Goal: Task Accomplishment & Management: Manage account settings

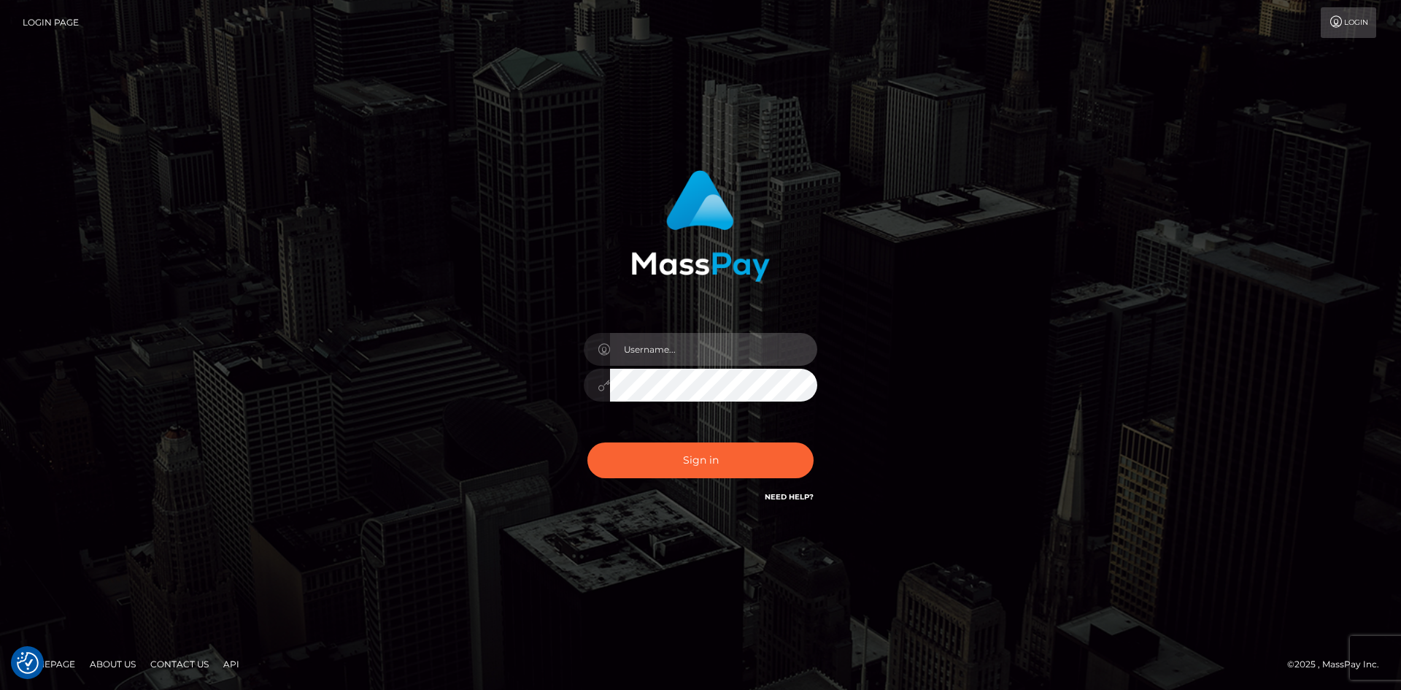
click at [663, 350] on input "text" at bounding box center [713, 349] width 207 height 33
type input "dorwindman@gmail.com"
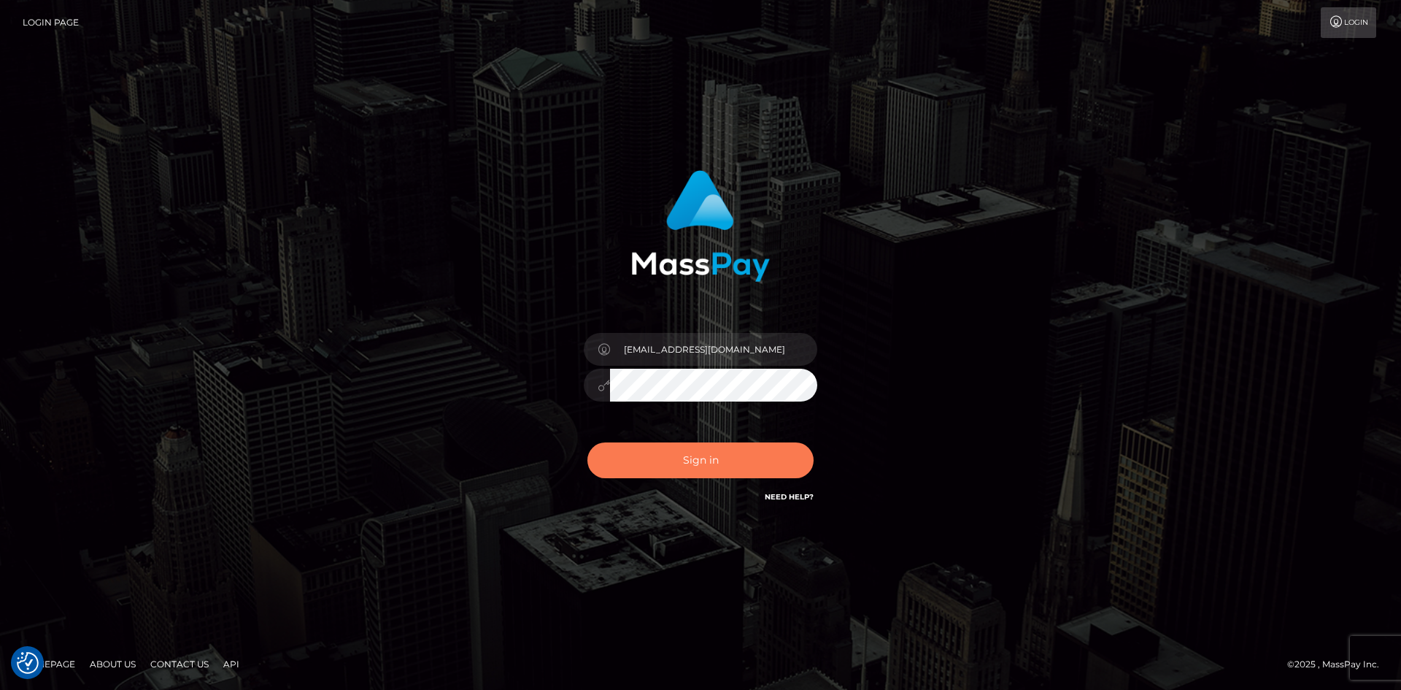
click at [699, 458] on button "Sign in" at bounding box center [700, 460] width 226 height 36
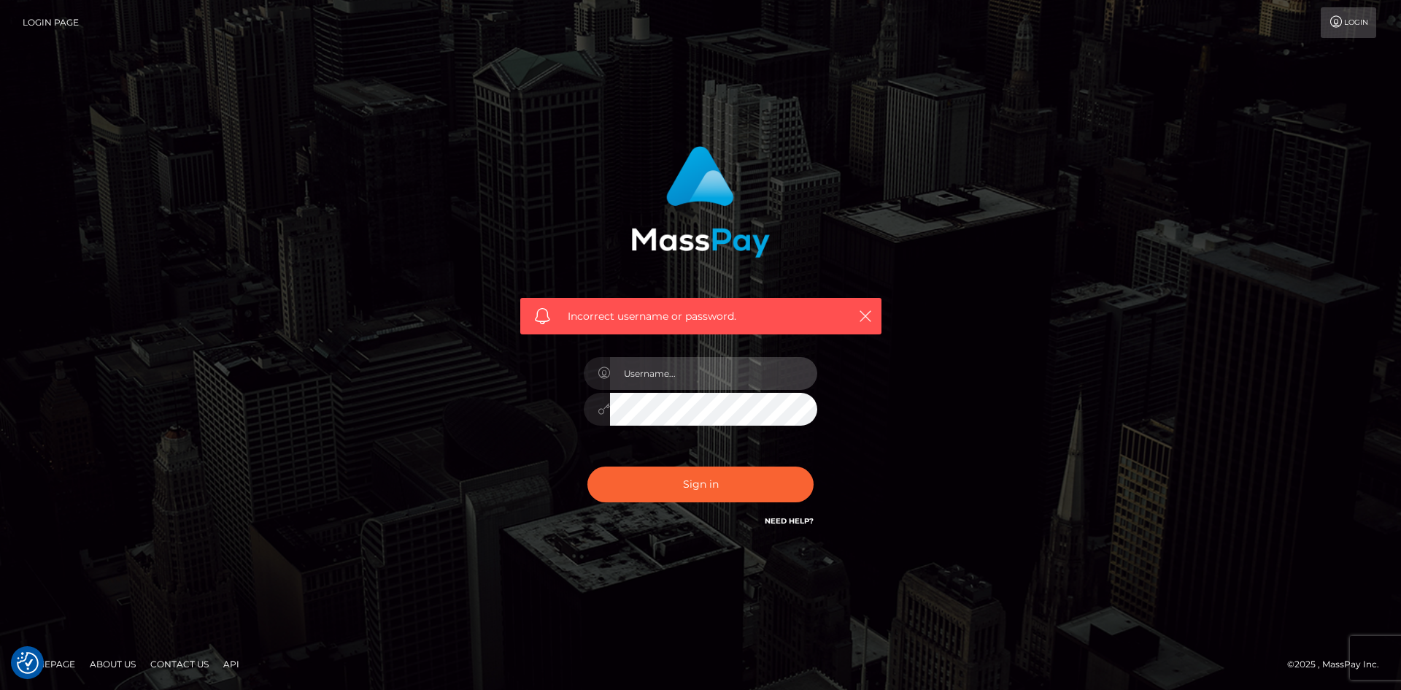
click at [664, 374] on input "text" at bounding box center [713, 373] width 207 height 33
type input "[EMAIL_ADDRESS][DOMAIN_NAME]"
click at [587, 466] on button "Sign in" at bounding box center [700, 484] width 226 height 36
click at [676, 384] on input "text" at bounding box center [713, 373] width 207 height 33
click at [684, 373] on input "[EMAIL_ADDRESS][DOMAIN_NAME]" at bounding box center [713, 373] width 207 height 33
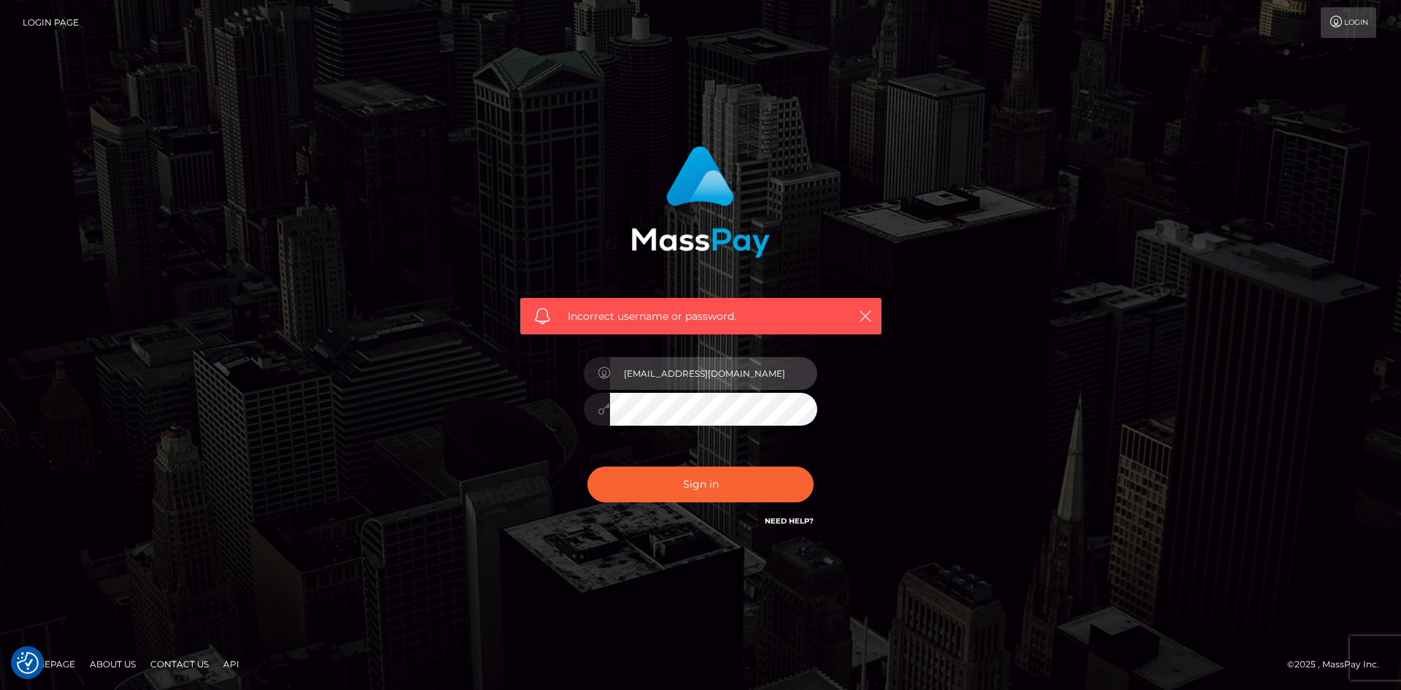
click at [684, 373] on input "[EMAIL_ADDRESS][DOMAIN_NAME]" at bounding box center [713, 373] width 207 height 33
type input "f"
type input "[EMAIL_ADDRESS][DOMAIN_NAME]"
click at [444, 426] on div "Incorrect username or password. dorwindman@gmail.com" at bounding box center [701, 345] width 832 height 420
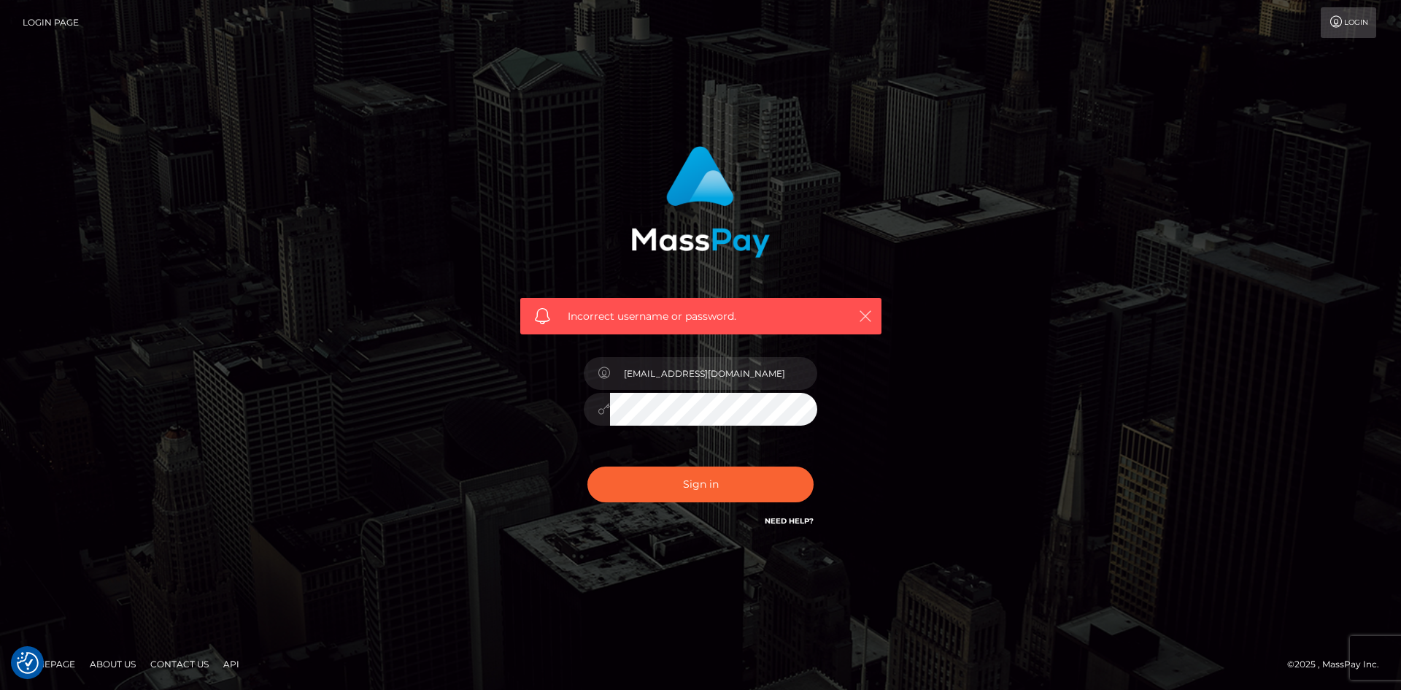
click at [868, 315] on icon "button" at bounding box center [865, 316] width 15 height 15
click at [866, 317] on icon "button" at bounding box center [865, 316] width 15 height 15
click at [753, 483] on button "Sign in" at bounding box center [700, 484] width 226 height 36
click at [755, 482] on button "Sign in" at bounding box center [700, 484] width 226 height 36
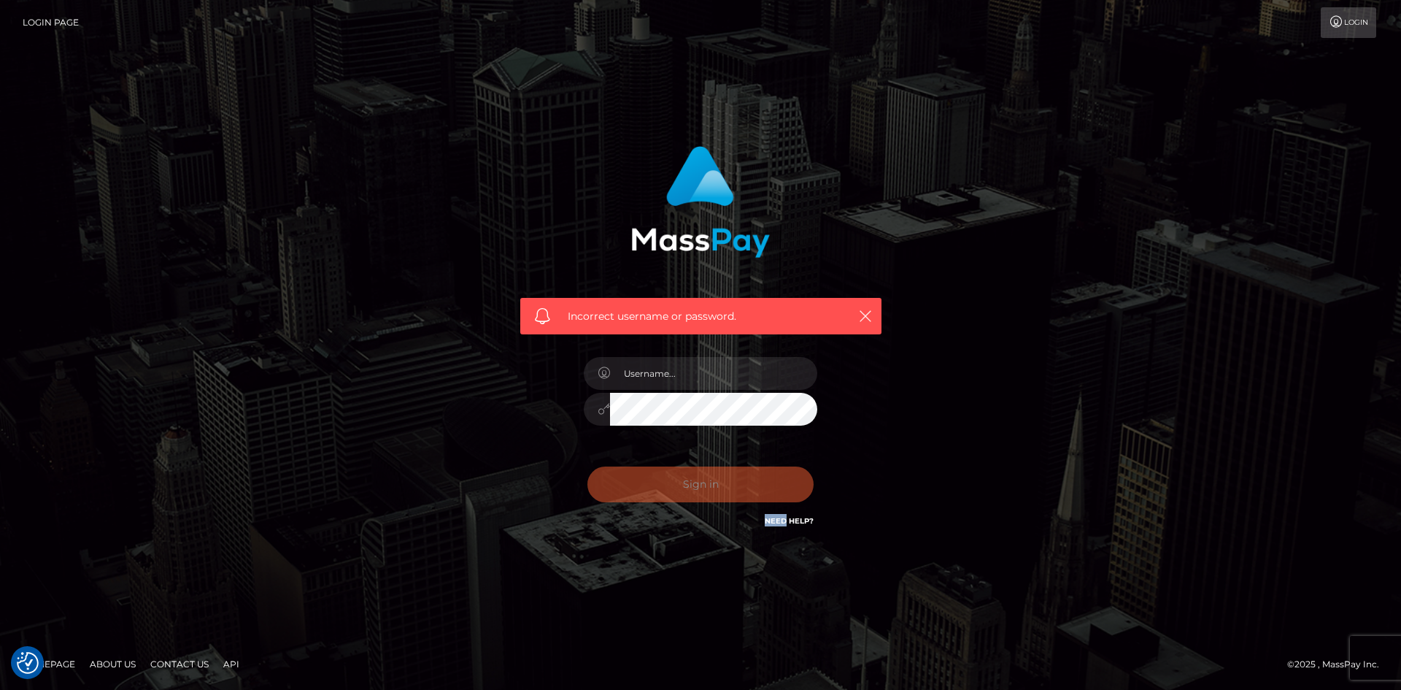
click at [752, 482] on div "0cAFcWeA4waYHmrJkhomJoUlN04rBdh6EkU3lXbMugwcwMCd8-2s6k6vOBz5fkblmwrCt0zjYjLau9L…" at bounding box center [700, 490] width 255 height 65
click at [736, 495] on button "Sign in" at bounding box center [700, 484] width 226 height 36
click at [1344, 24] on link "Login" at bounding box center [1348, 22] width 55 height 31
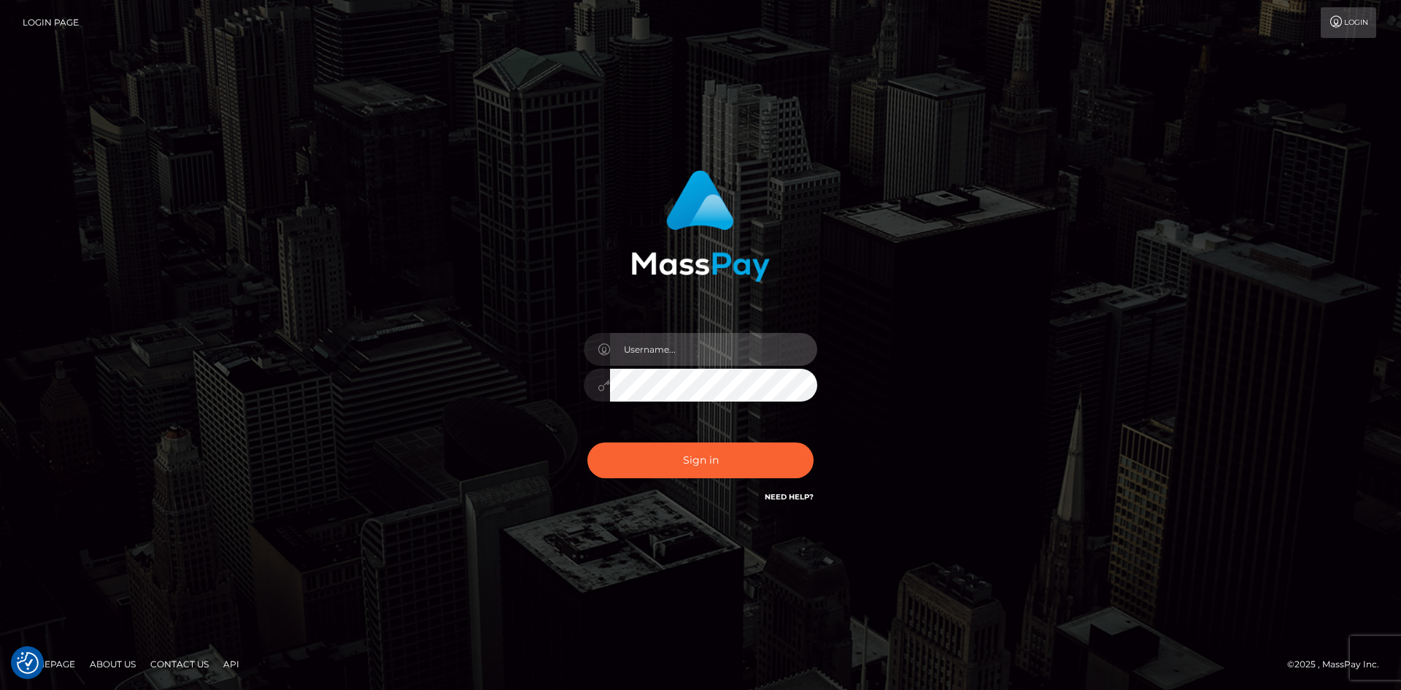
click at [665, 351] on input "text" at bounding box center [713, 349] width 207 height 33
type input "[EMAIL_ADDRESS][DOMAIN_NAME]"
click at [587, 442] on button "Sign in" at bounding box center [700, 460] width 226 height 36
